Goal: Task Accomplishment & Management: Complete application form

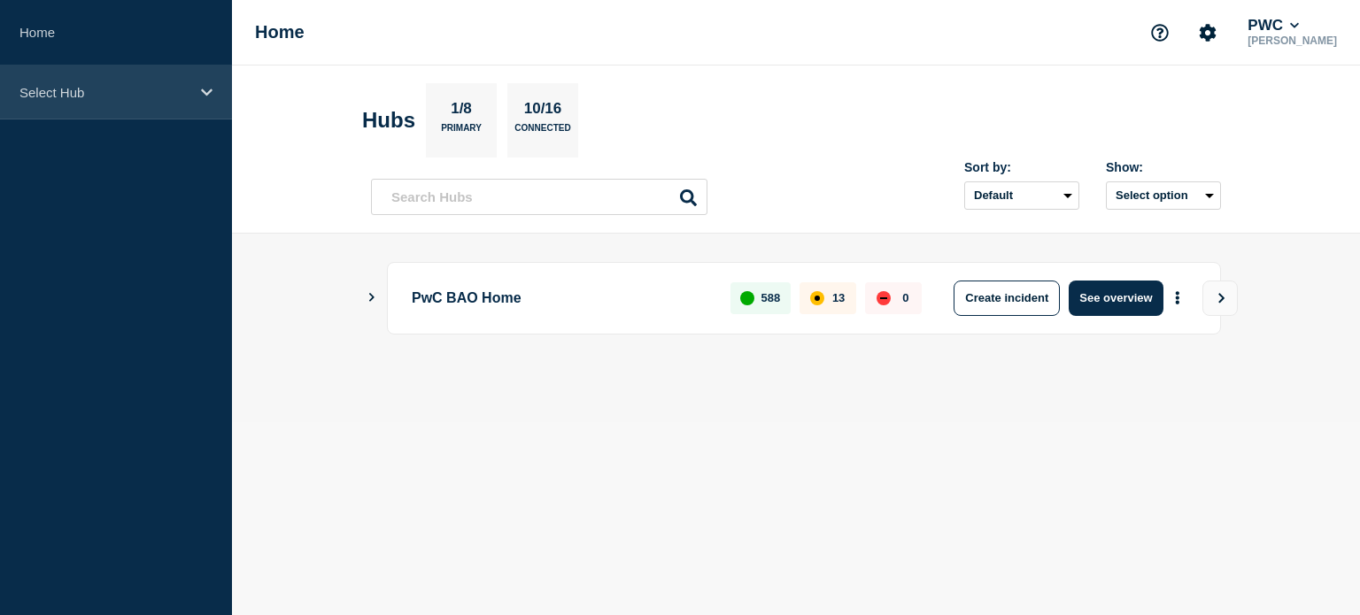
click at [205, 86] on icon at bounding box center [207, 92] width 12 height 13
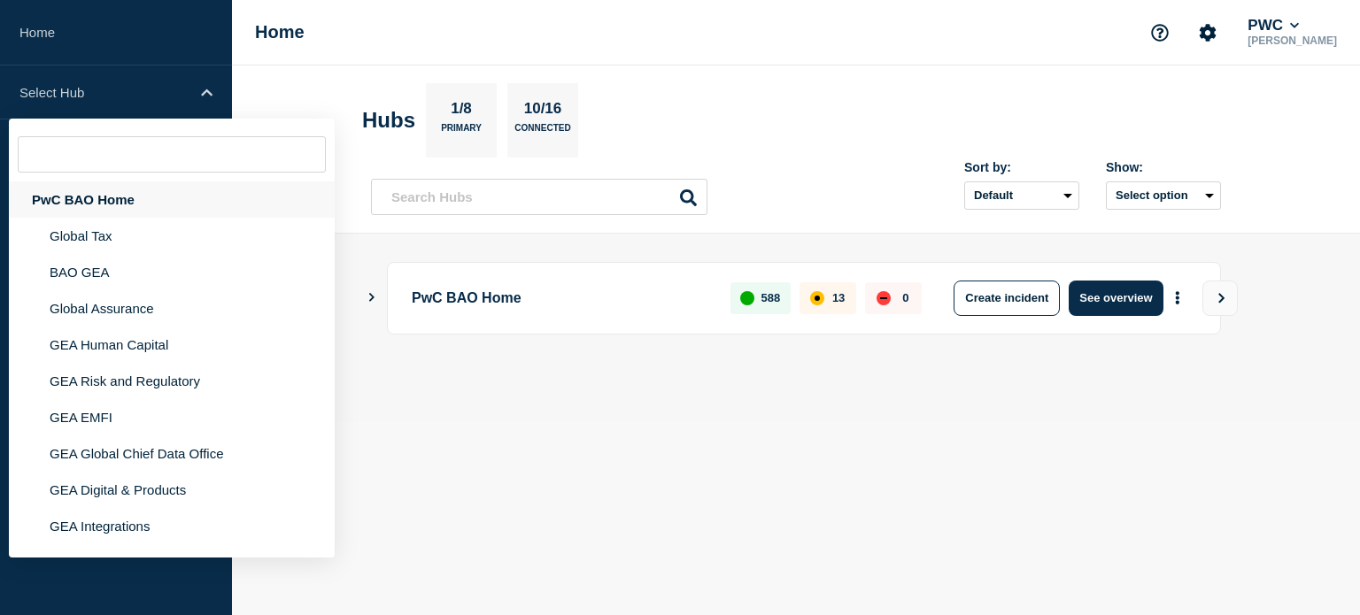
click at [135, 194] on div "PwC BAO Home" at bounding box center [172, 199] width 326 height 36
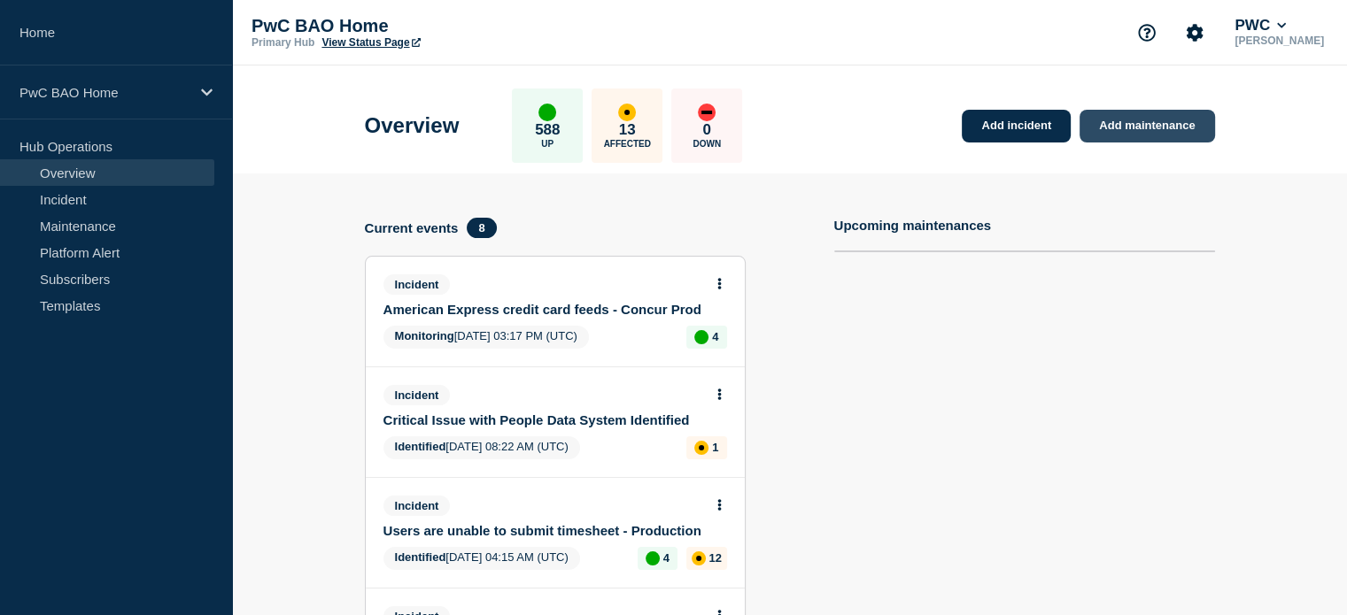
click at [1139, 120] on link "Add maintenance" at bounding box center [1146, 126] width 135 height 33
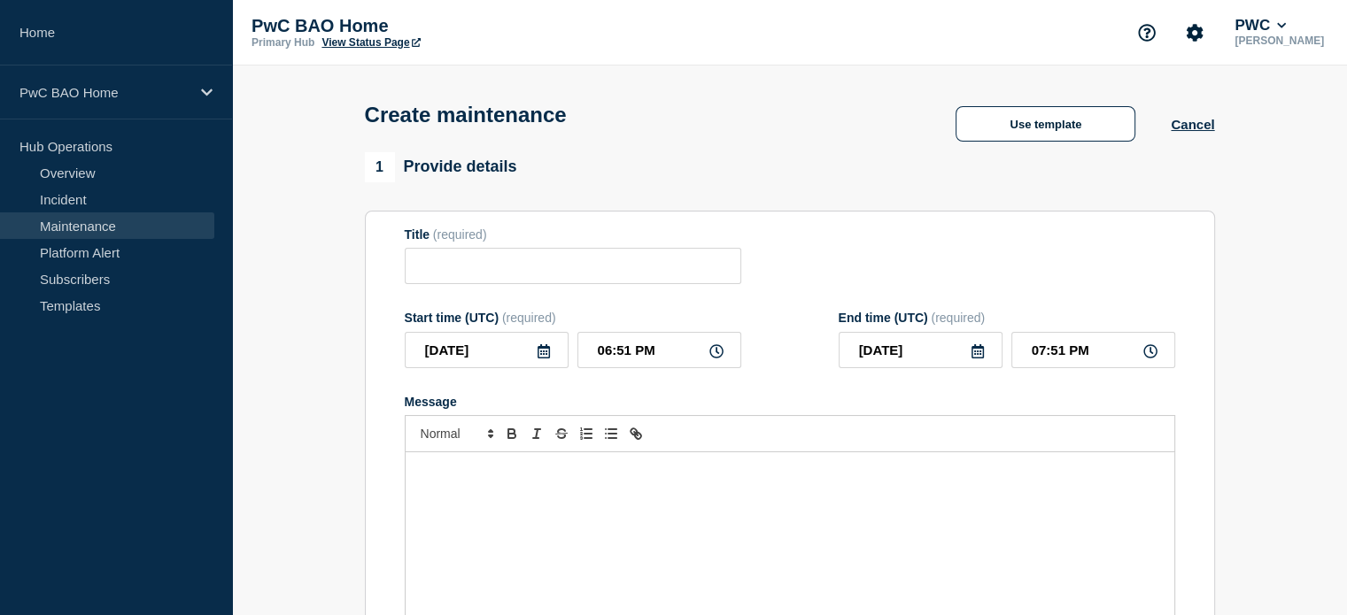
click at [726, 467] on div "Message" at bounding box center [789, 558] width 768 height 212
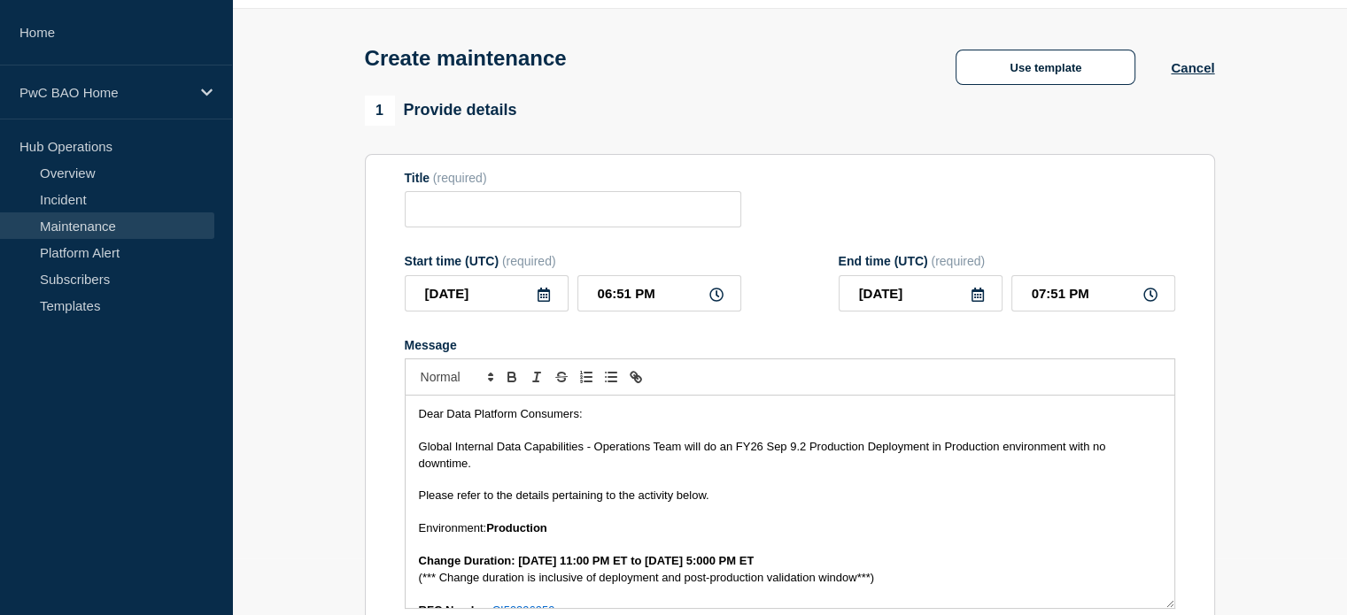
scroll to position [449, 0]
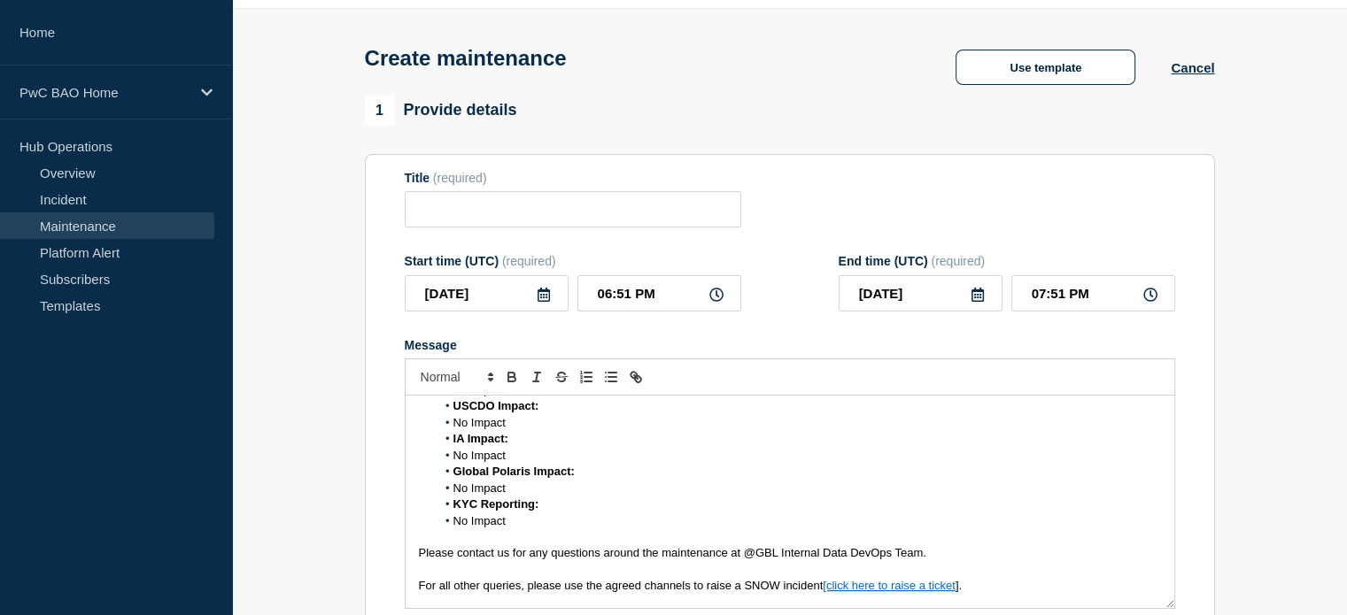
click at [456, 526] on span "No Impact" at bounding box center [479, 520] width 52 height 13
click at [453, 495] on span "No Impact" at bounding box center [479, 488] width 52 height 13
click at [453, 462] on span "No Impact" at bounding box center [479, 455] width 52 height 13
click at [450, 431] on li "No Impact" at bounding box center [798, 423] width 725 height 16
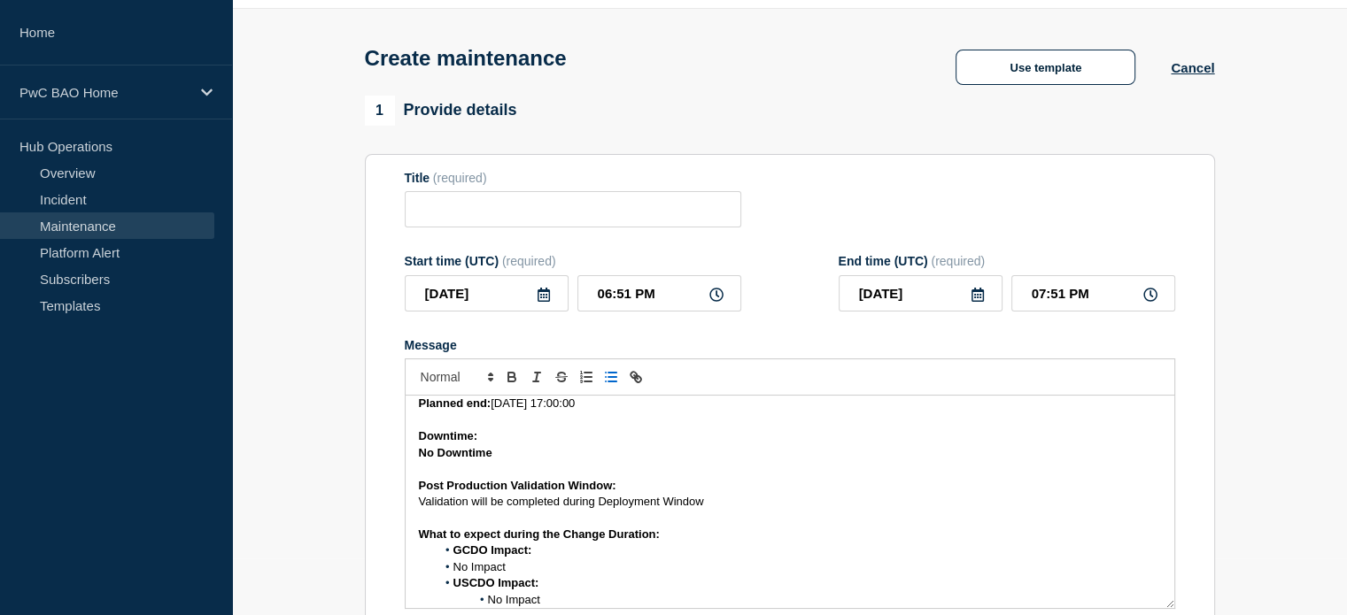
scroll to position [360, 0]
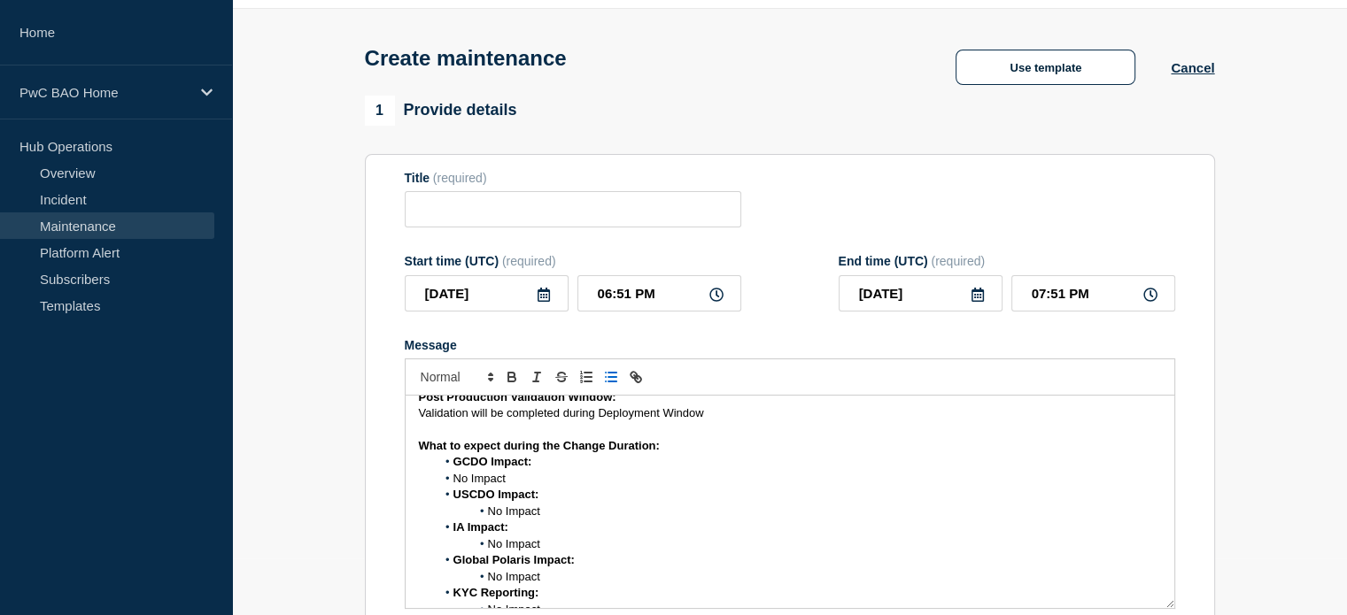
click at [450, 487] on li "No Impact" at bounding box center [798, 479] width 725 height 16
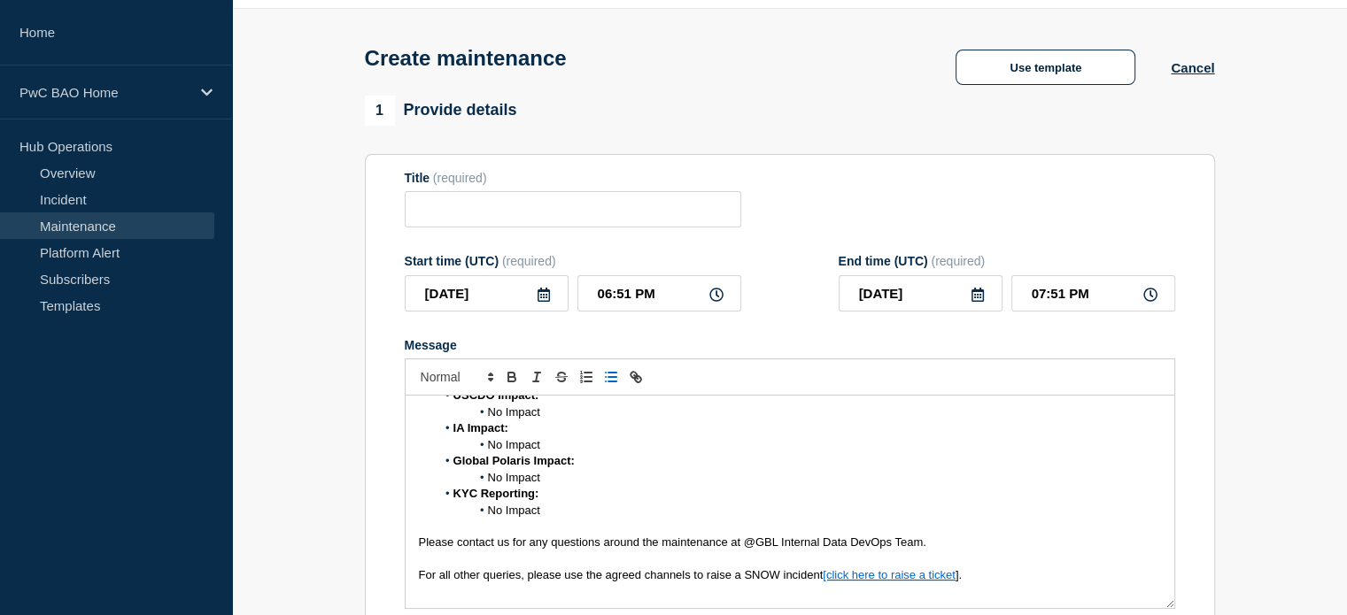
scroll to position [462, 0]
click at [981, 580] on p "For all other queries, please use the agreed channels to raise a SNOW incident …" at bounding box center [790, 573] width 742 height 16
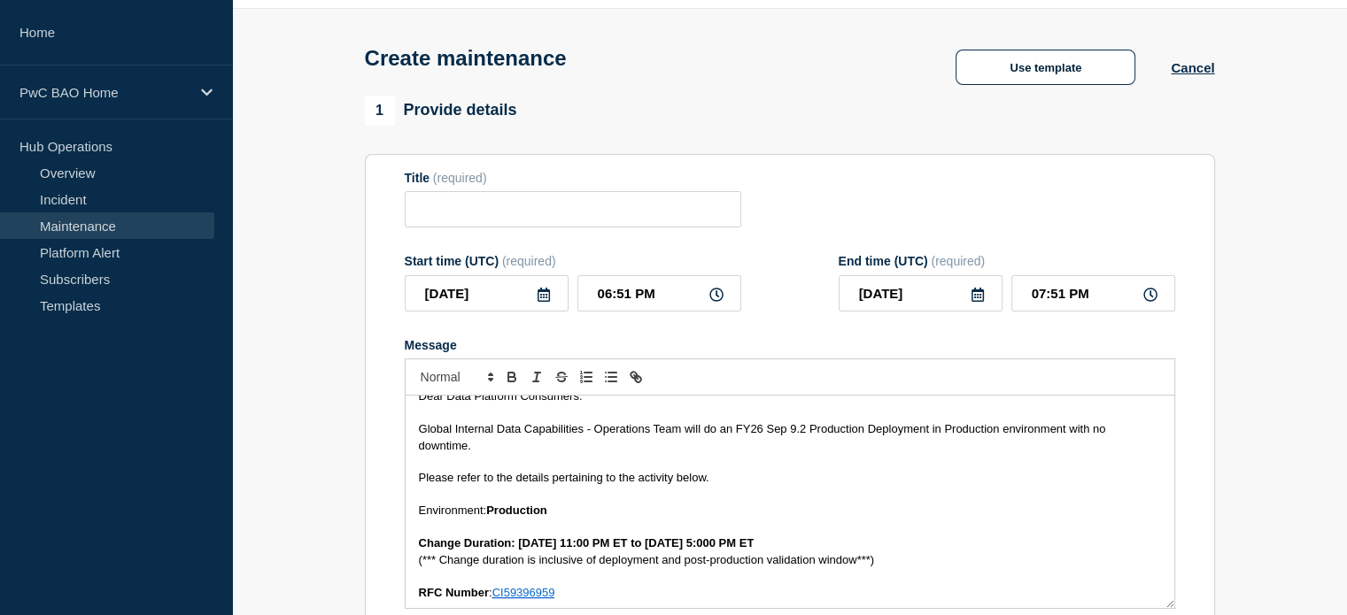
scroll to position [3, 0]
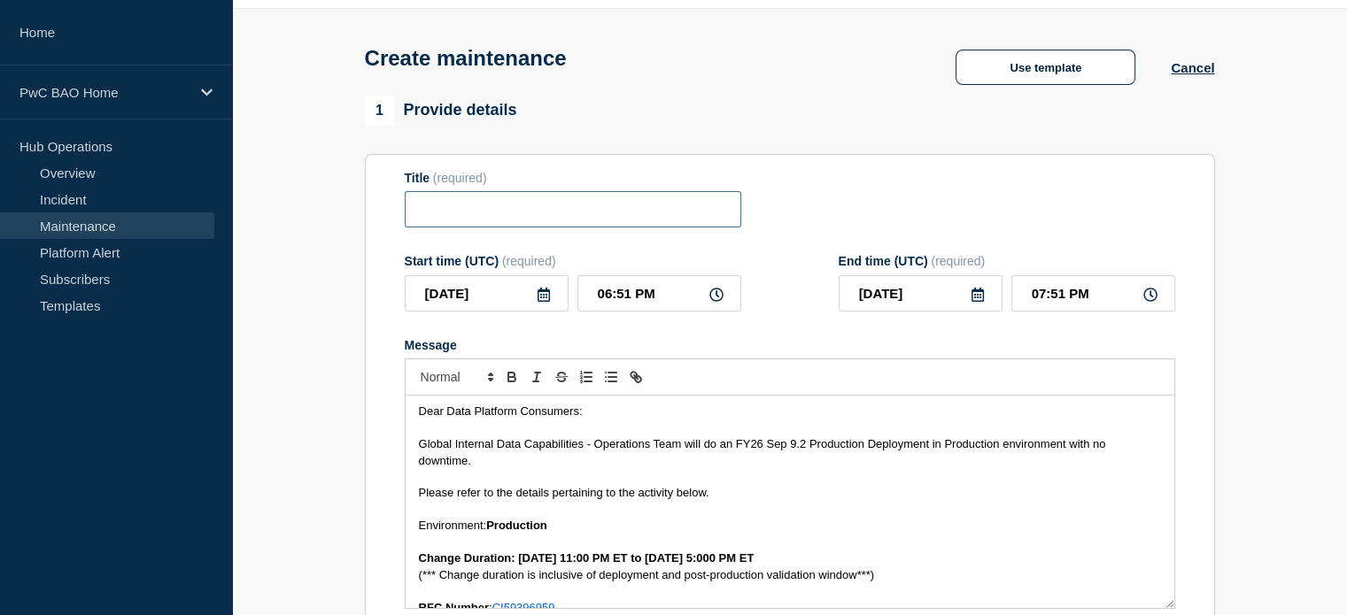
click at [639, 214] on input "Title" at bounding box center [573, 209] width 336 height 36
click at [559, 219] on input "Title" at bounding box center [573, 209] width 336 height 36
paste input "Global Internal Data Capabilities – Off Cycle Production Deployment – [DATE]"
type input "Global Internal Data Capabilities – Off Cycle Production Deployment – [DATE]"
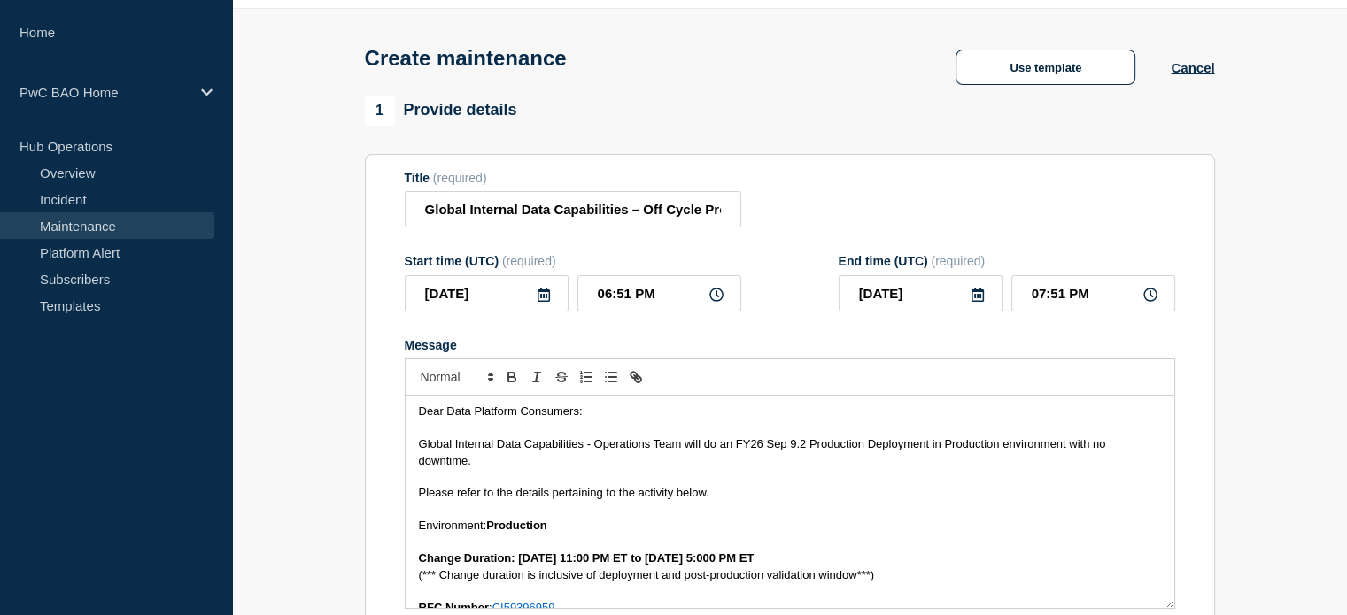
click at [538, 300] on icon at bounding box center [544, 295] width 14 height 14
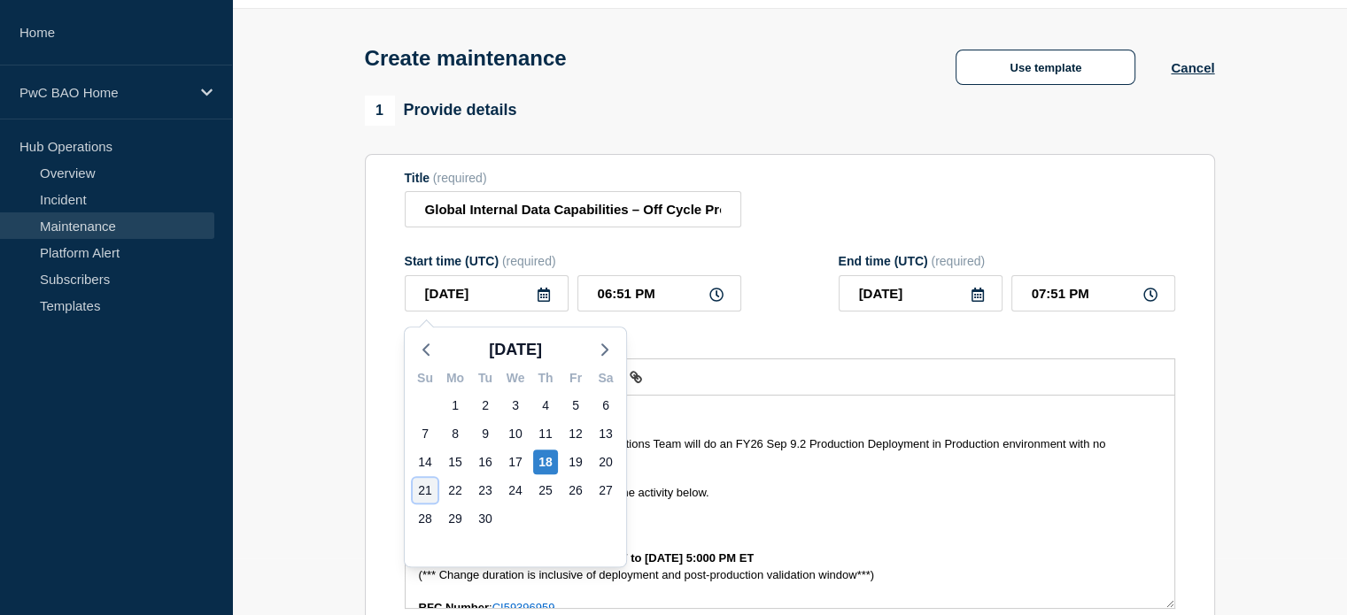
click at [421, 486] on div "21" at bounding box center [425, 490] width 25 height 25
type input "[DATE]"
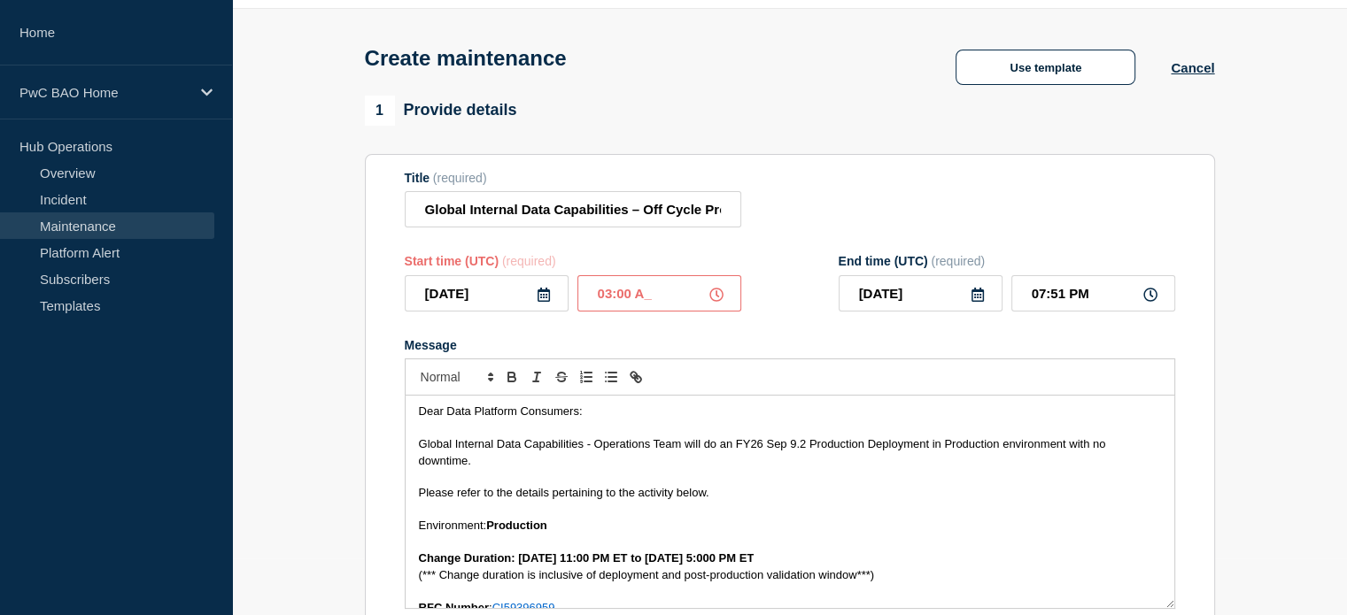
type input "03:00 AM"
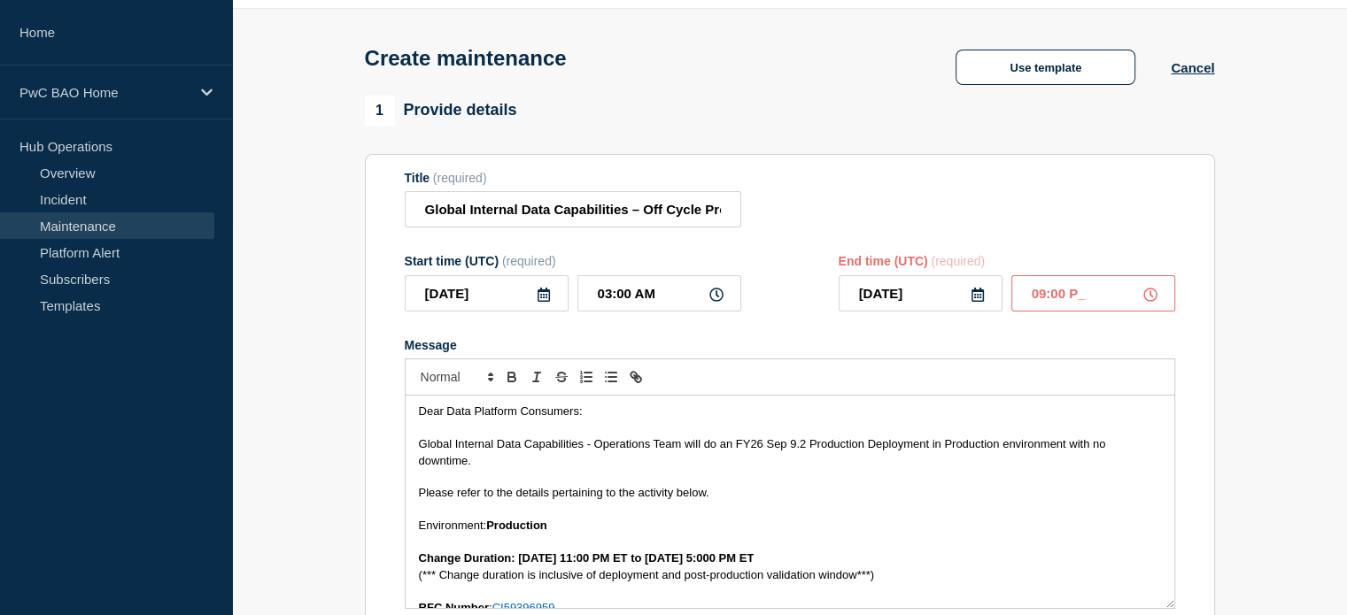
type input "09:00 PM"
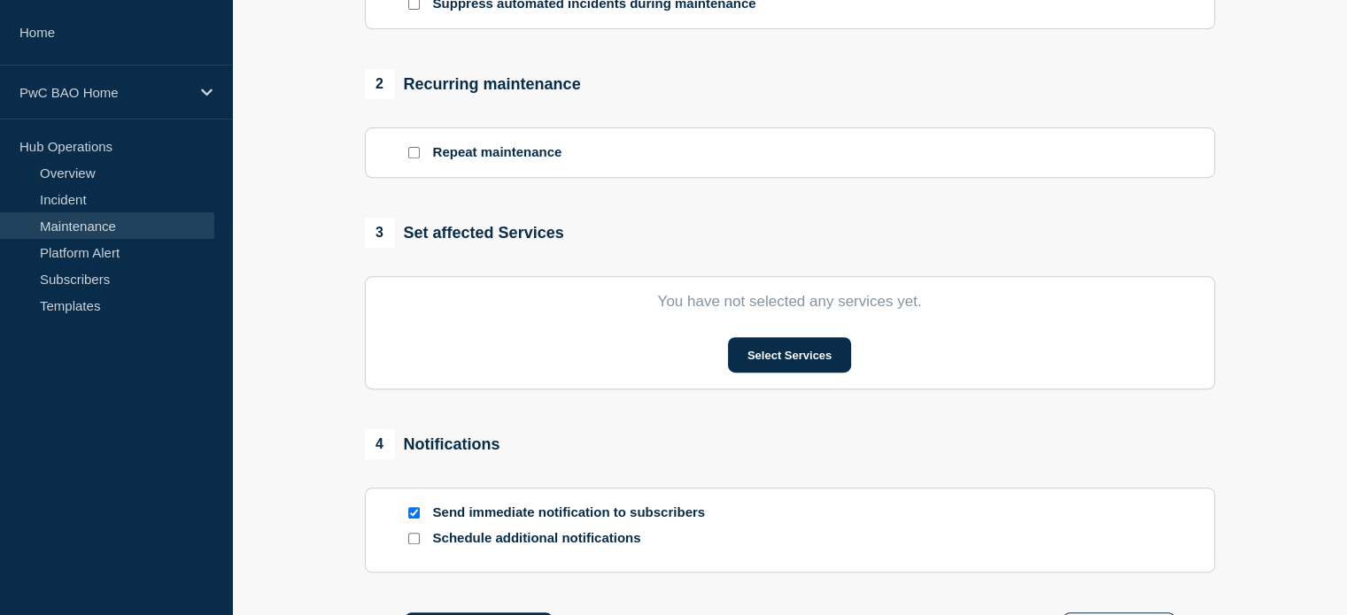
scroll to position [853, 0]
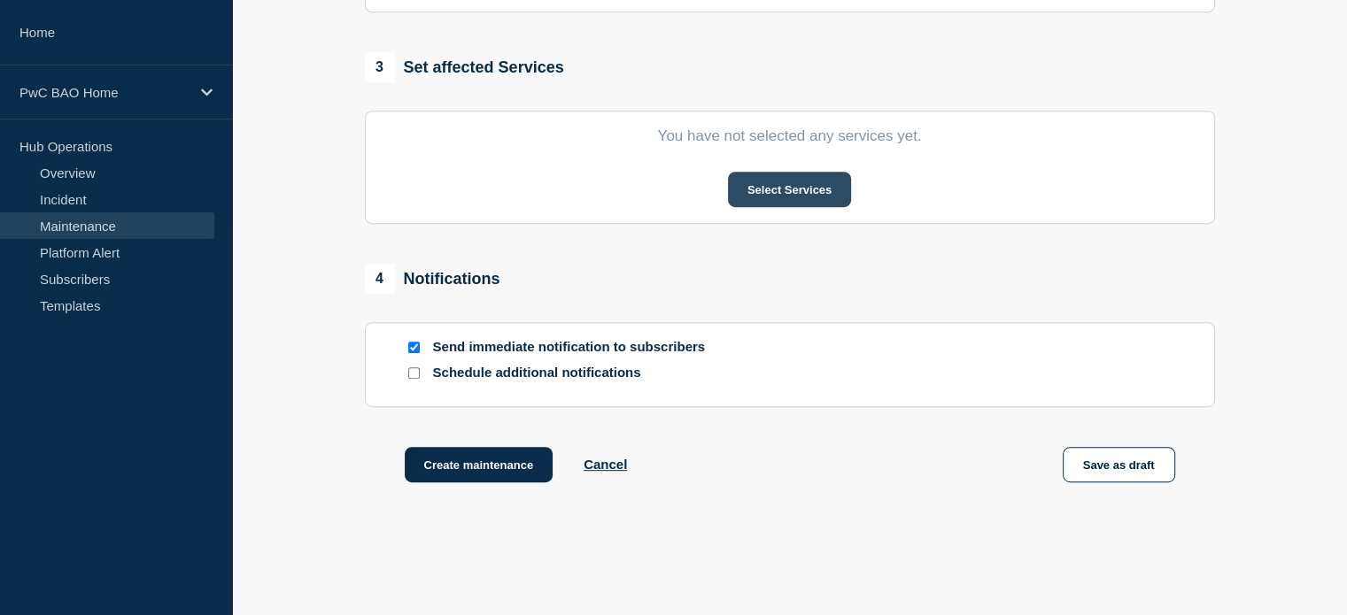
click at [807, 194] on button "Select Services" at bounding box center [789, 189] width 123 height 35
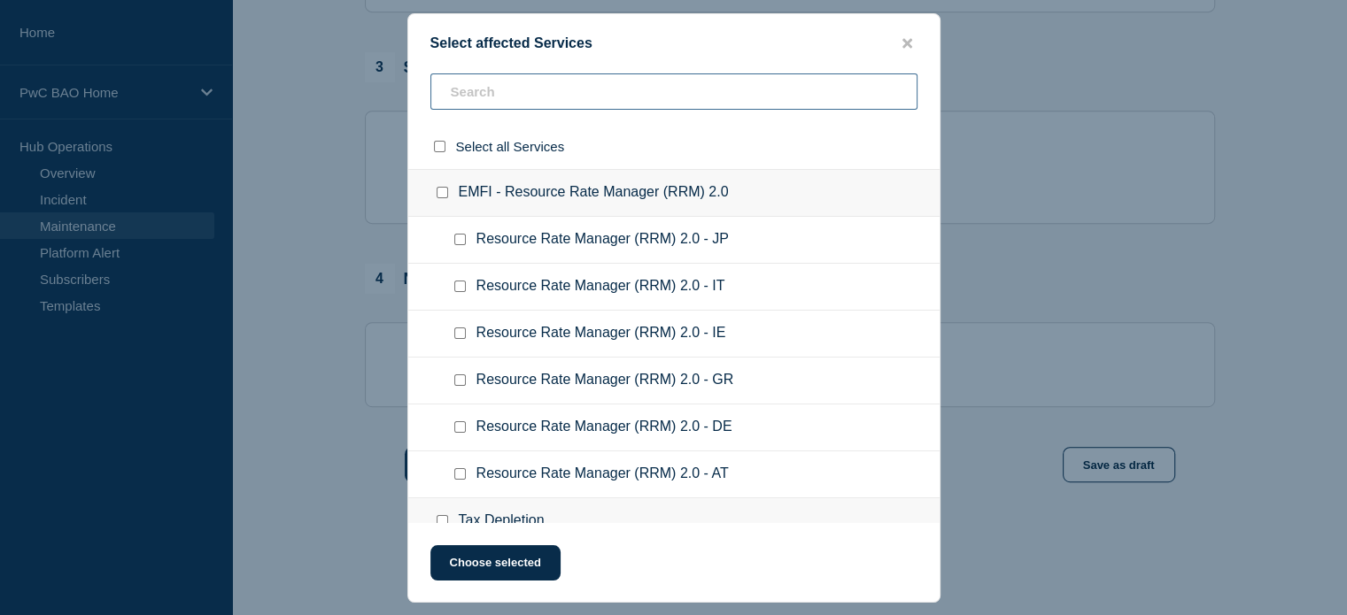
click at [622, 95] on input "text" at bounding box center [673, 91] width 487 height 36
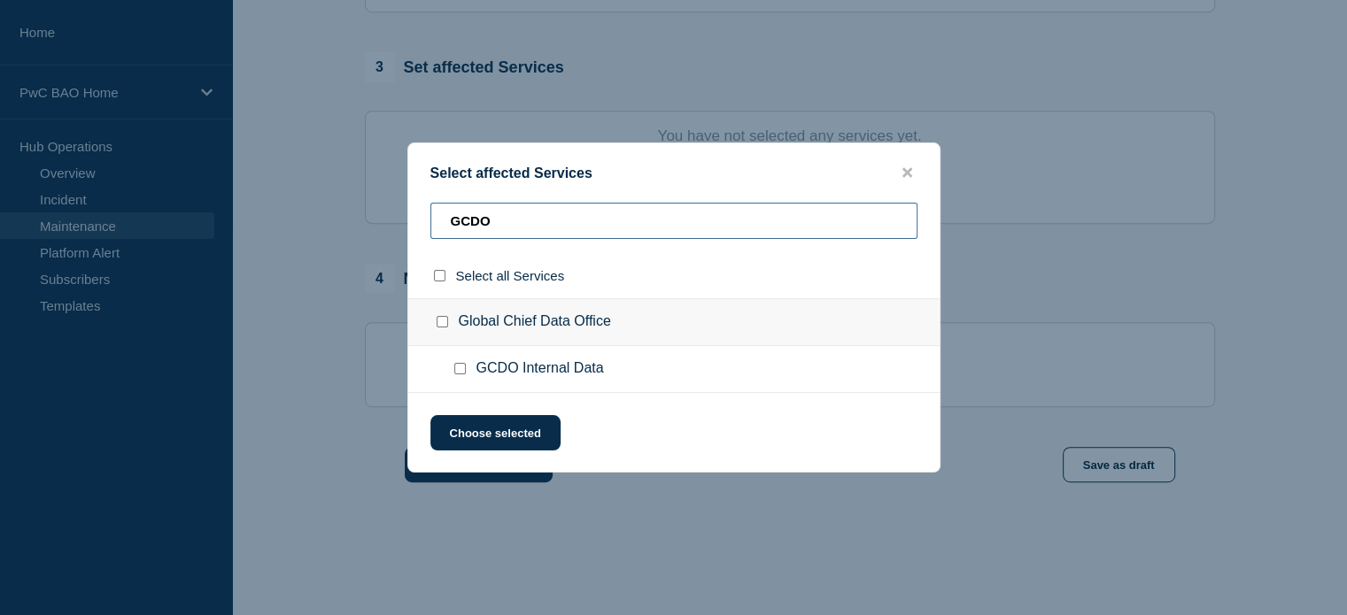
type input "GCDO"
click at [460, 371] on input "GCDO Internal Data checkbox" at bounding box center [460, 369] width 12 height 12
checkbox input "true"
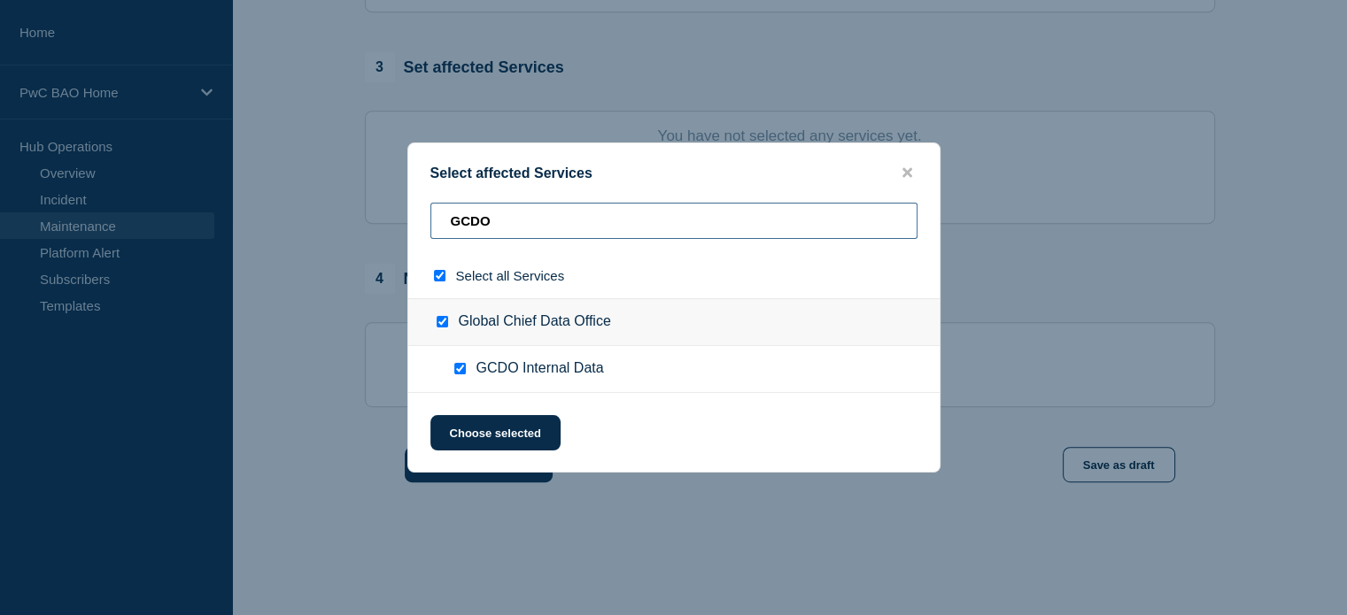
drag, startPoint x: 538, startPoint y: 224, endPoint x: 416, endPoint y: 236, distance: 122.8
click at [416, 236] on div "GCDO" at bounding box center [673, 228] width 531 height 50
type input "US"
checkbox input "false"
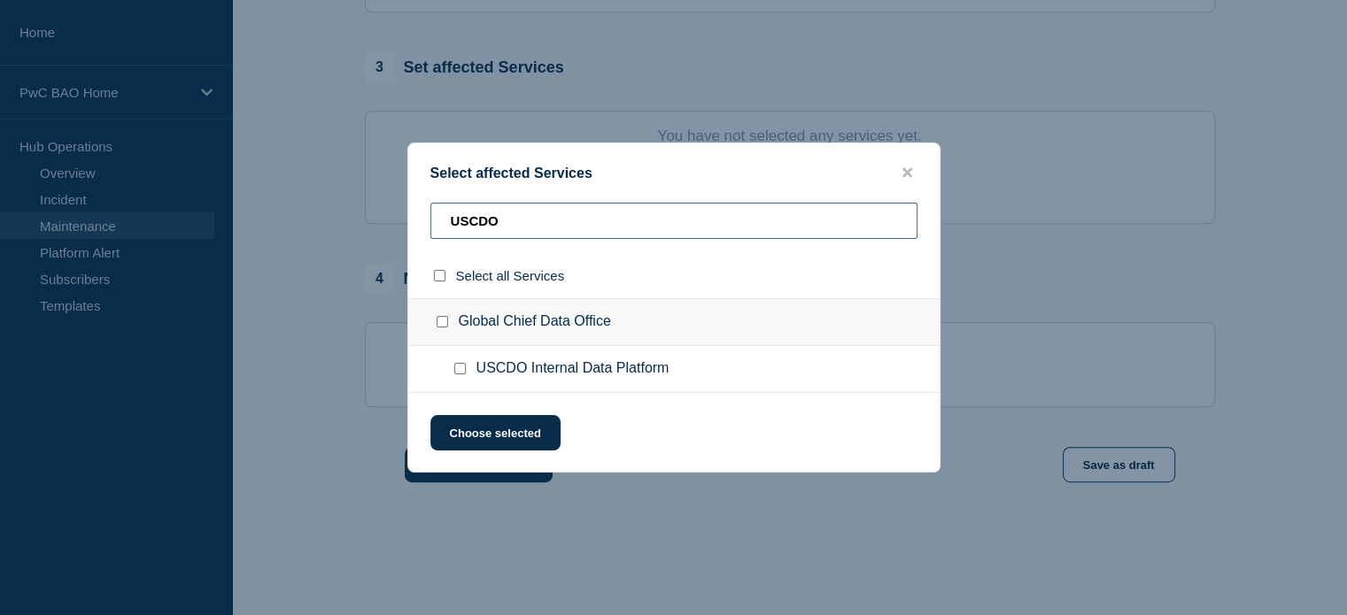
type input "USCDO"
click at [460, 368] on input "USCDO Internal Data Platform checkbox" at bounding box center [460, 369] width 12 height 12
checkbox input "true"
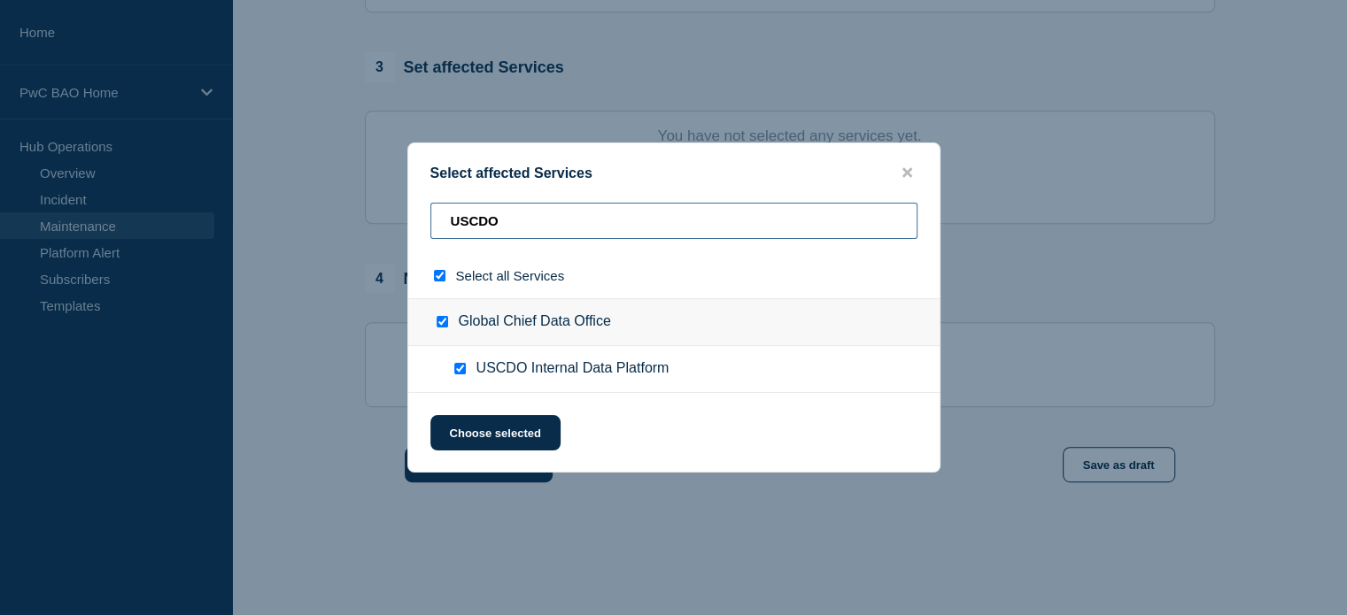
drag, startPoint x: 516, startPoint y: 222, endPoint x: 453, endPoint y: 222, distance: 62.9
click at [453, 222] on input "USCDO" at bounding box center [673, 221] width 487 height 36
type input "In"
checkbox input "false"
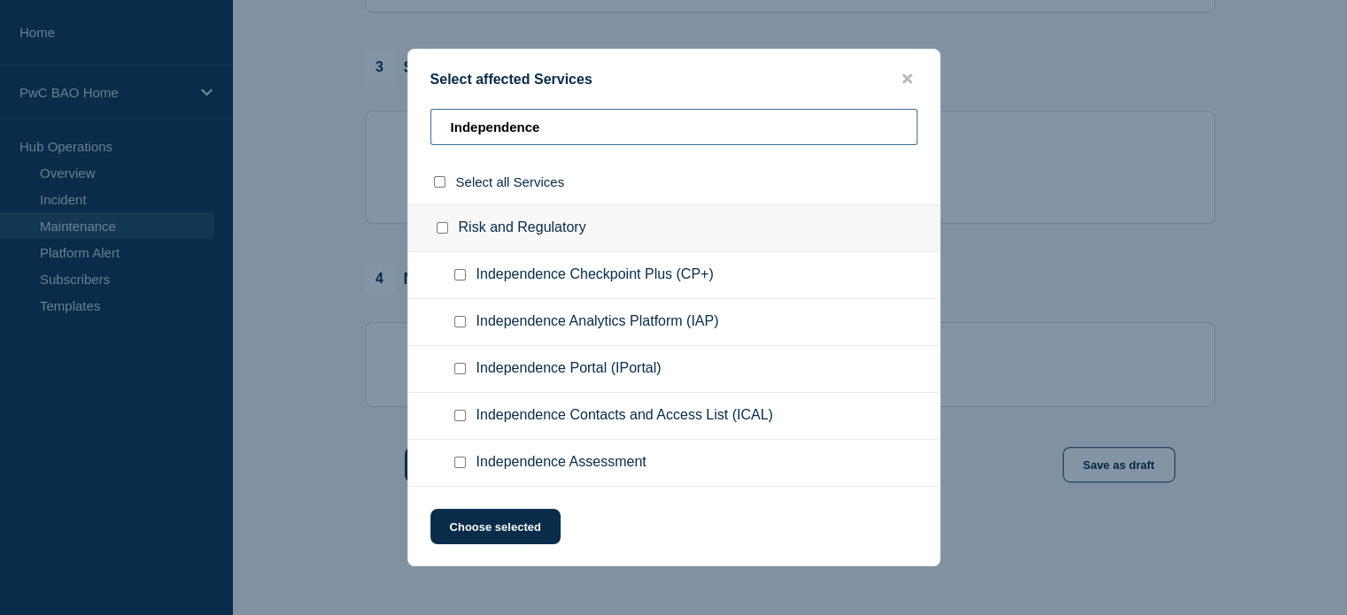
type input "Independence"
click at [458, 464] on input "Independence Assessment checkbox" at bounding box center [460, 463] width 12 height 12
checkbox input "true"
drag, startPoint x: 575, startPoint y: 131, endPoint x: 459, endPoint y: 132, distance: 116.9
click at [459, 132] on input "Independence" at bounding box center [673, 127] width 487 height 36
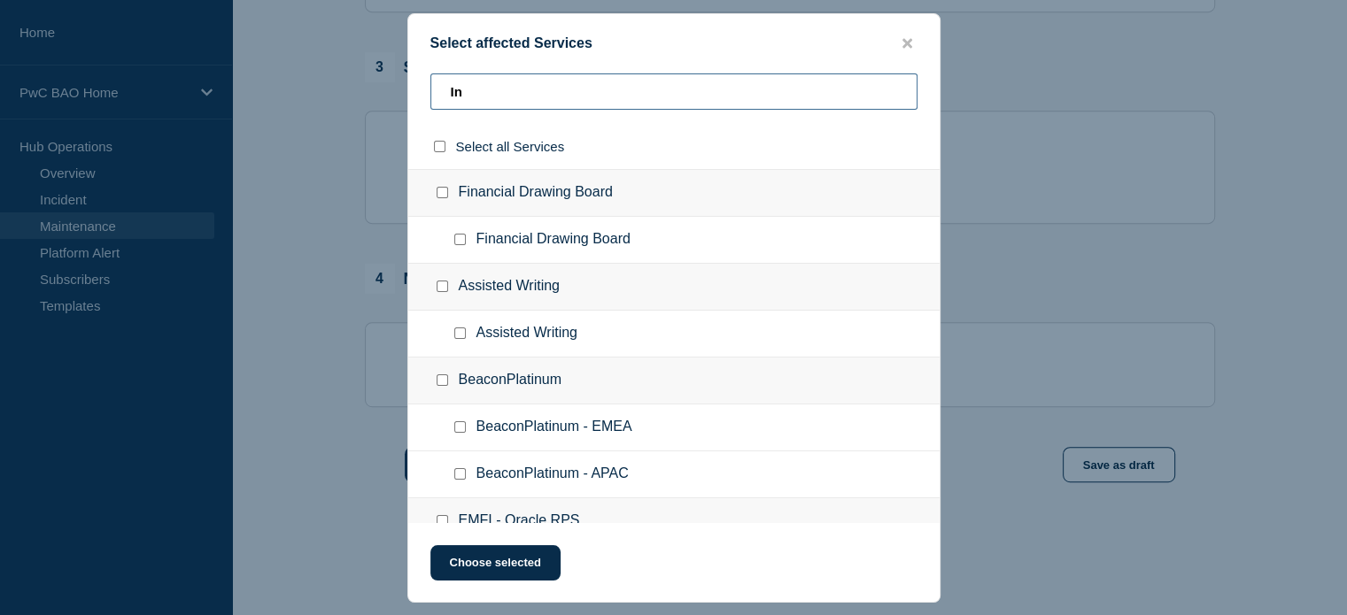
type input "I"
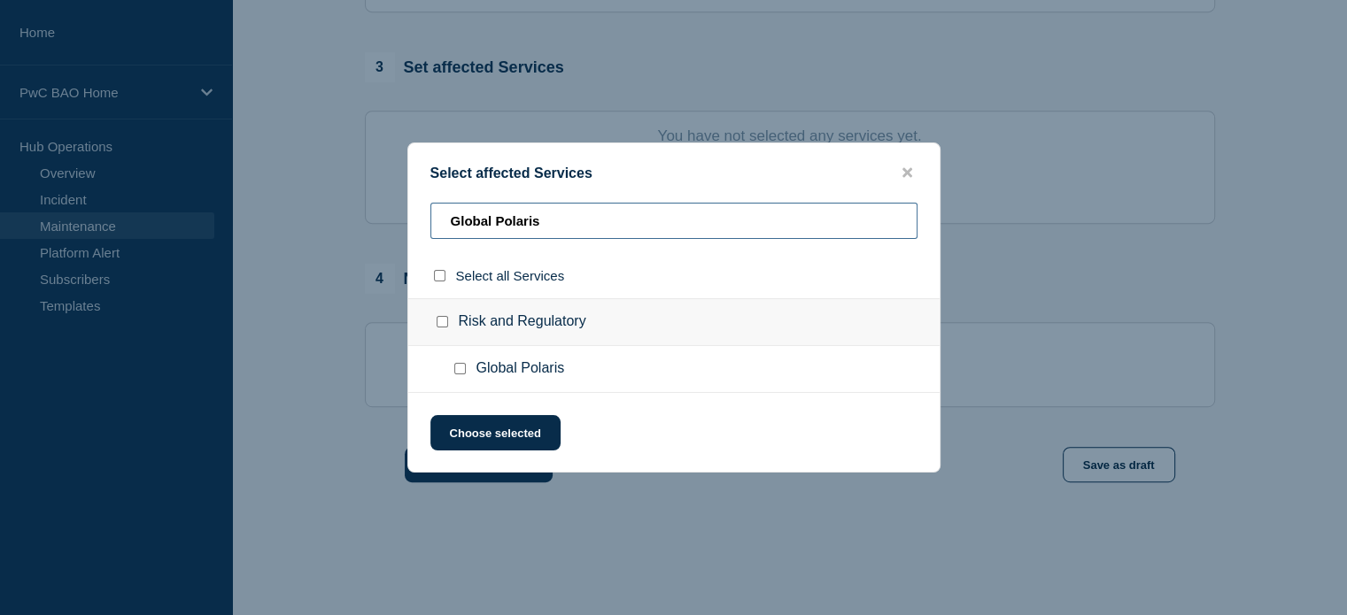
type input "Global Polaris"
click at [460, 371] on input "Global Polaris checkbox" at bounding box center [460, 369] width 12 height 12
checkbox input "true"
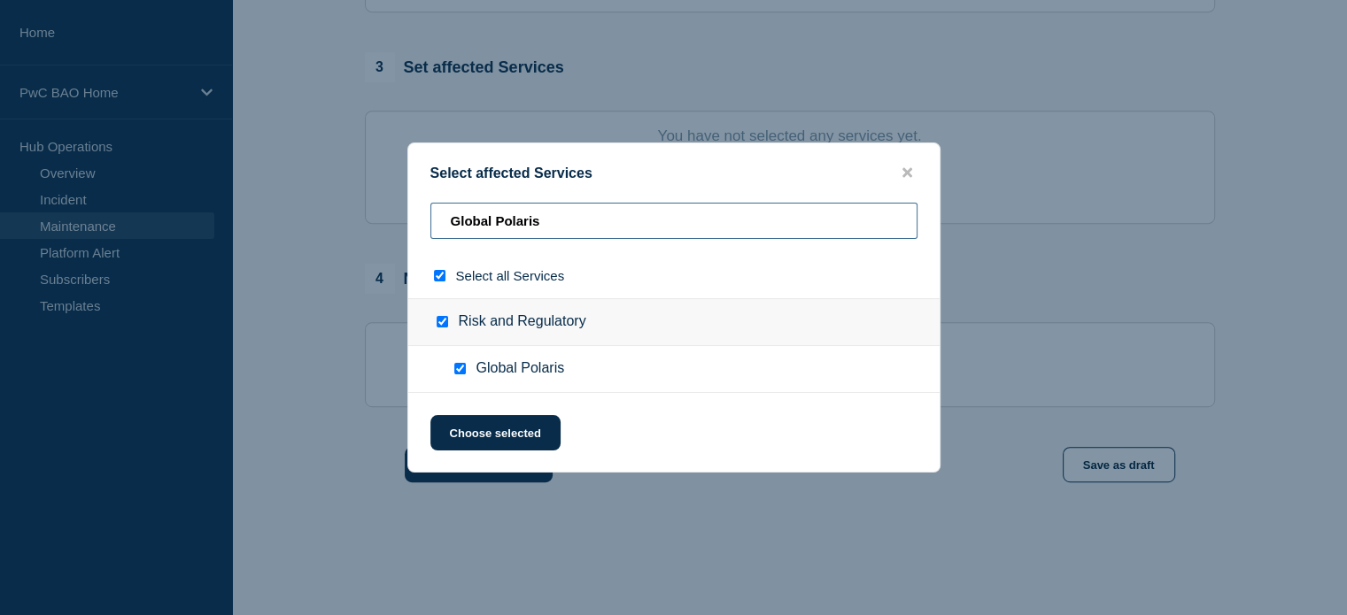
drag, startPoint x: 556, startPoint y: 221, endPoint x: 400, endPoint y: 227, distance: 155.9
click at [400, 227] on div "Select affected Services Global Polaris Select all Services Risk and Regulatory…" at bounding box center [673, 307] width 1347 height 615
type input "K"
checkbox input "false"
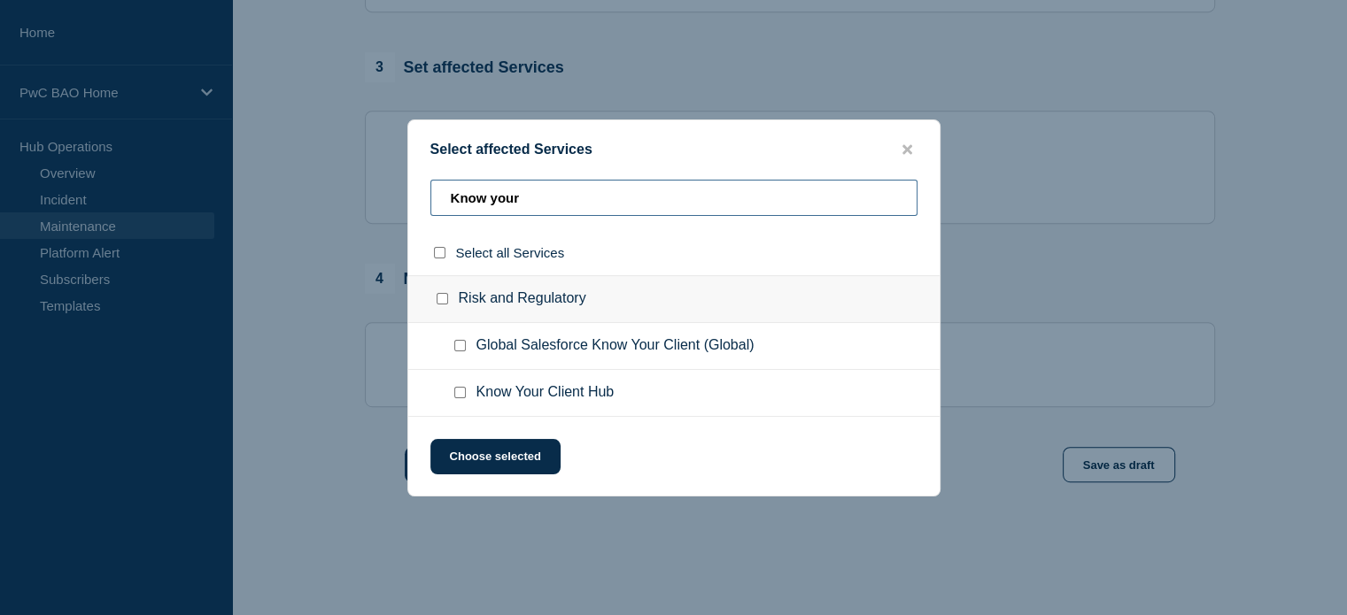
type input "Know your"
click at [461, 393] on input "Know Your Client Hub checkbox" at bounding box center [460, 393] width 12 height 12
checkbox input "true"
click at [484, 452] on button "Choose selected" at bounding box center [495, 456] width 130 height 35
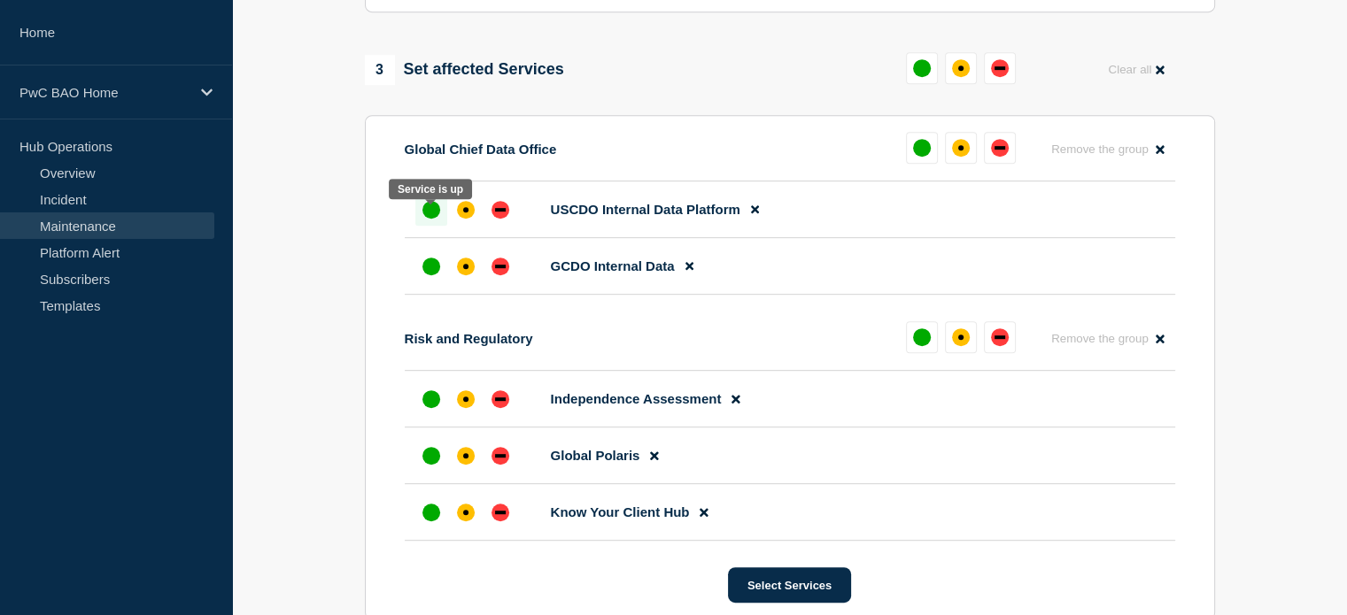
click at [430, 218] on div "up" at bounding box center [431, 210] width 18 height 18
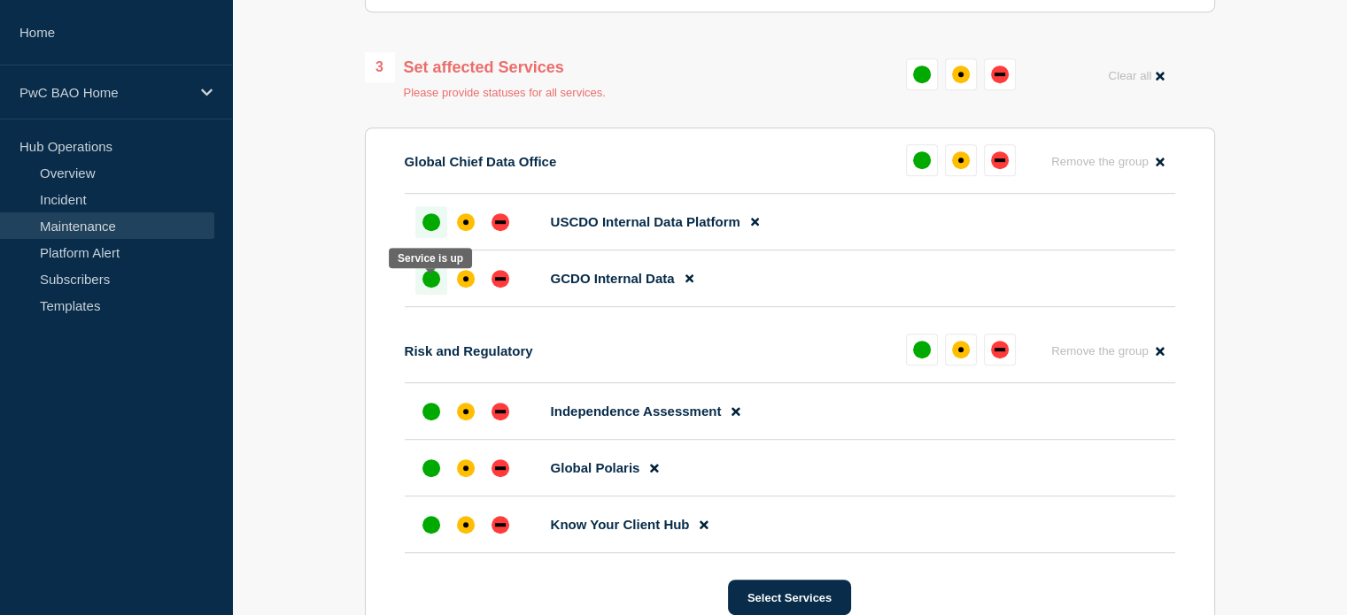
click at [428, 282] on div "up" at bounding box center [431, 279] width 18 height 18
click at [428, 421] on div "up" at bounding box center [431, 412] width 18 height 18
click at [430, 475] on div "up" at bounding box center [431, 469] width 18 height 18
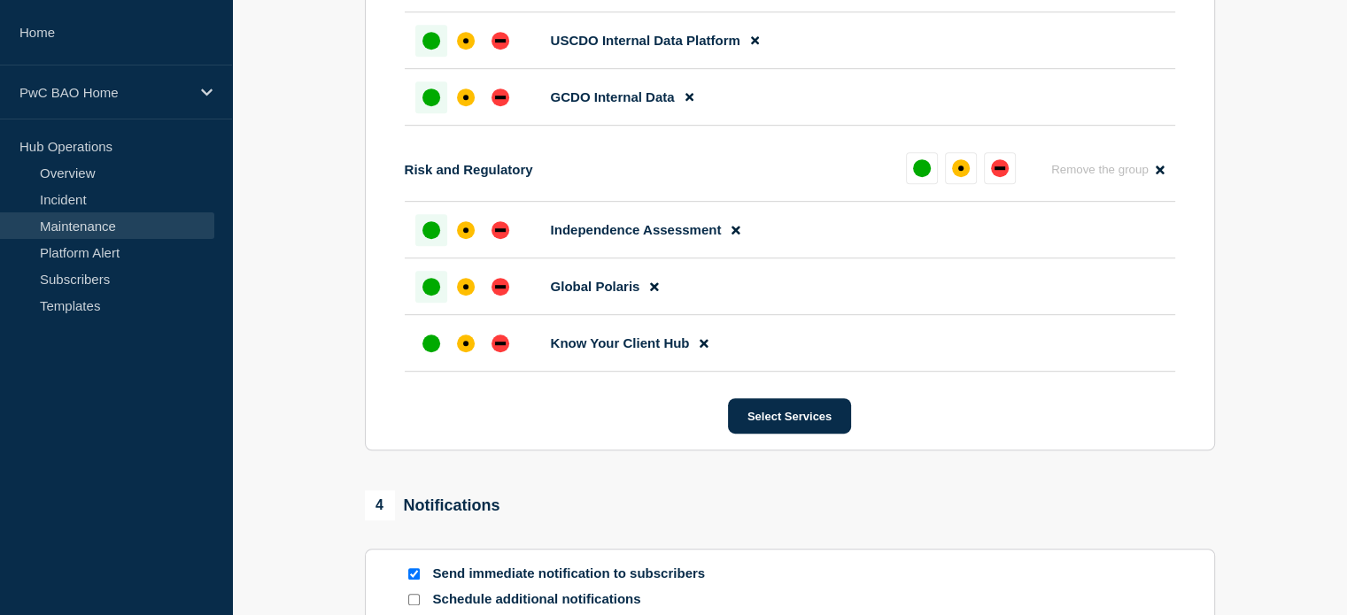
scroll to position [1119, 0]
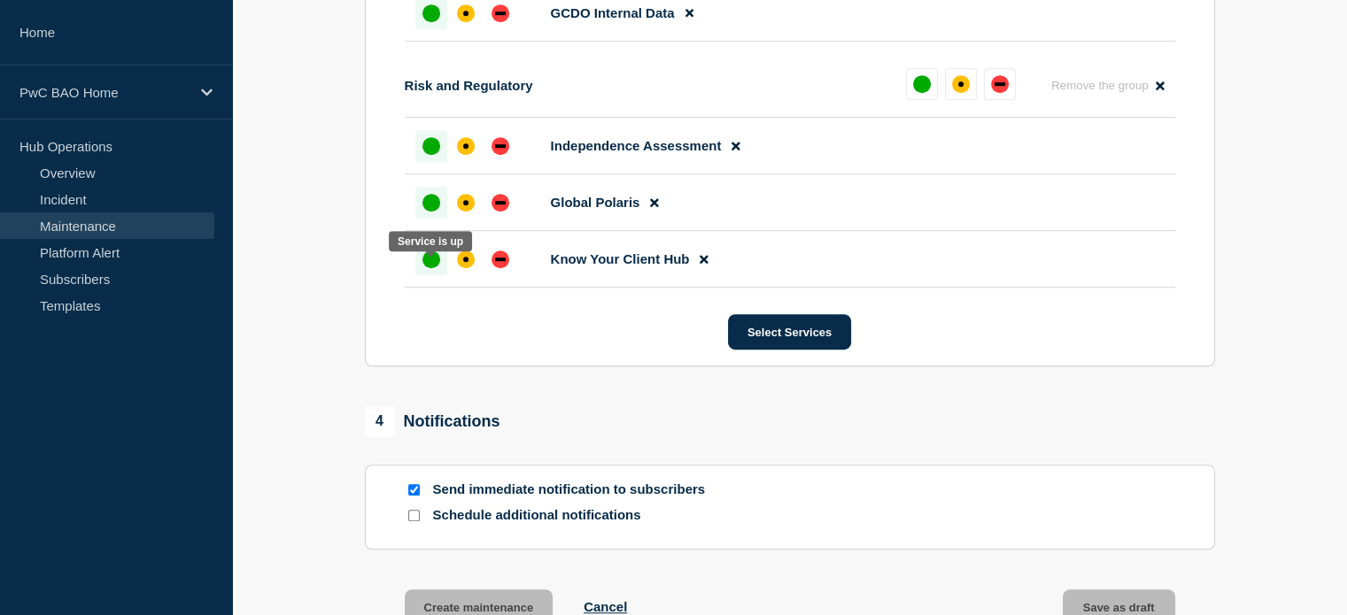
click at [432, 266] on div "up" at bounding box center [431, 260] width 18 height 18
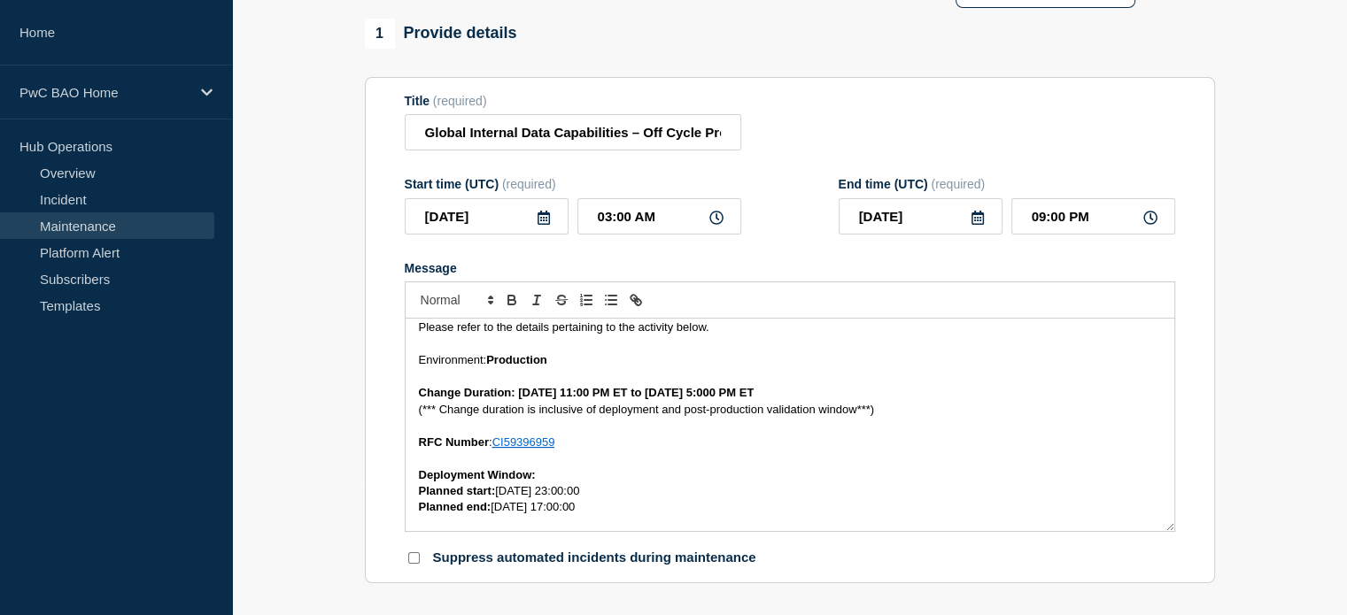
scroll to position [0, 0]
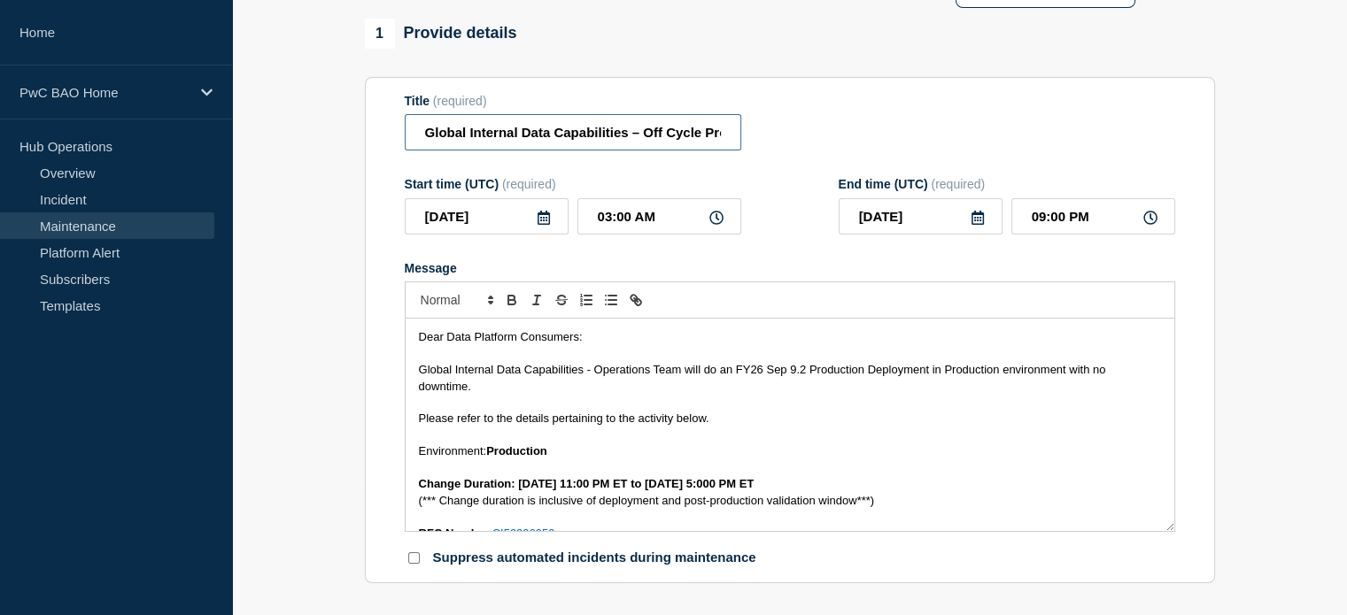
click at [703, 134] on input "Global Internal Data Capabilities – Off Cycle Production Deployment – [DATE]" at bounding box center [573, 132] width 336 height 36
type input "Global Internal Data Capabilities – Production Deployment – [DATE]"
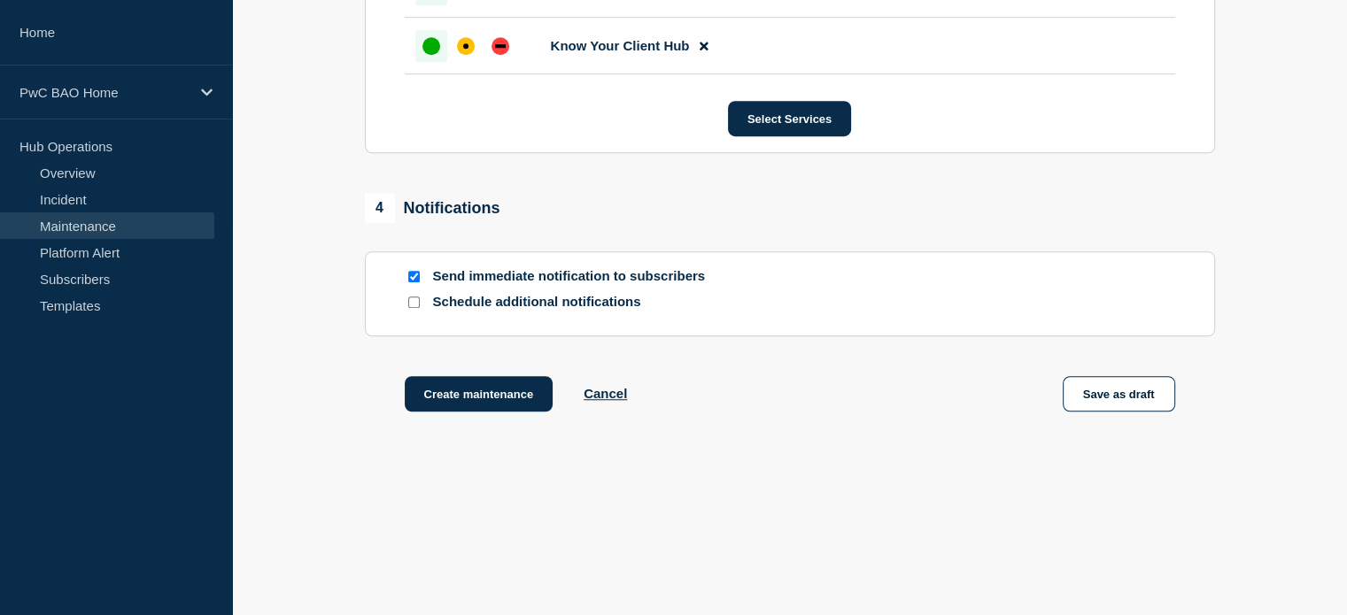
scroll to position [1332, 0]
click at [476, 390] on button "Create maintenance" at bounding box center [479, 393] width 149 height 35
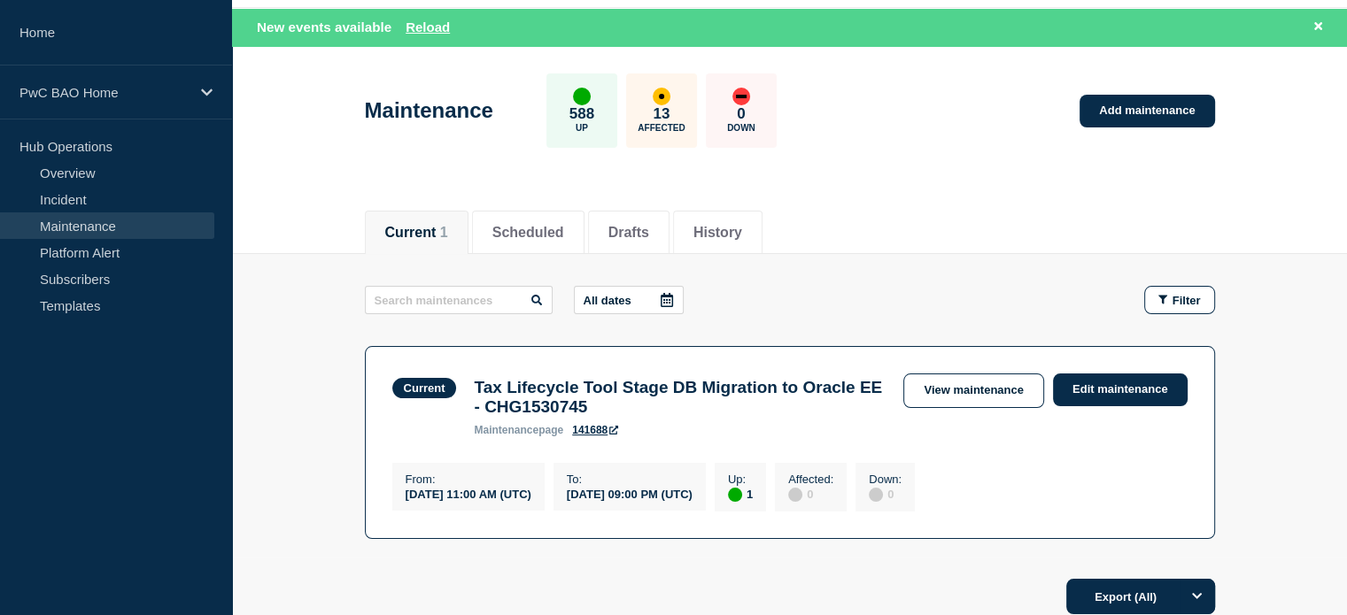
scroll to position [89, 0]
